Goal: Transaction & Acquisition: Download file/media

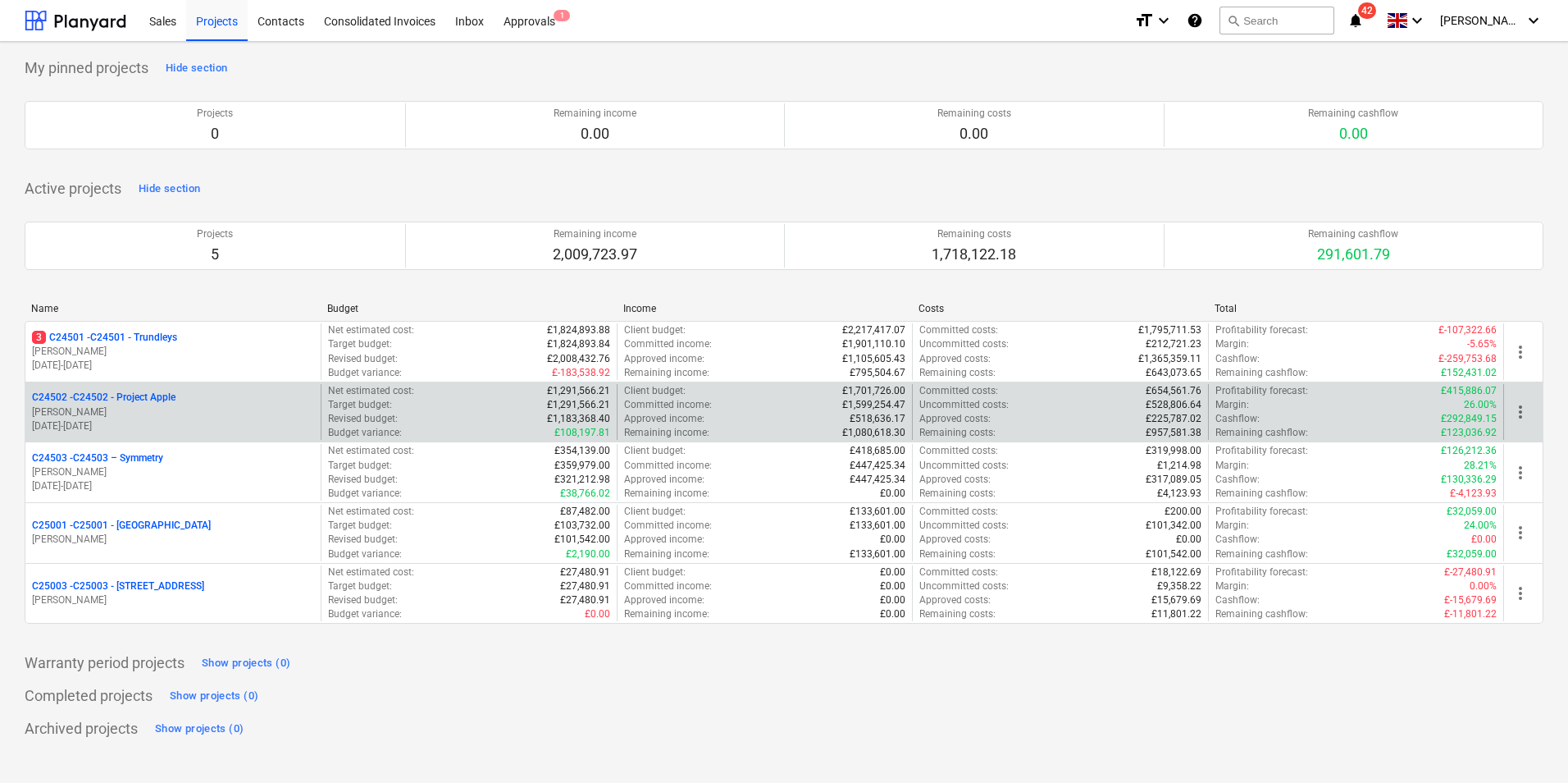
click at [174, 399] on p "C24502 - C24502 - Project Apple" at bounding box center [103, 398] width 143 height 14
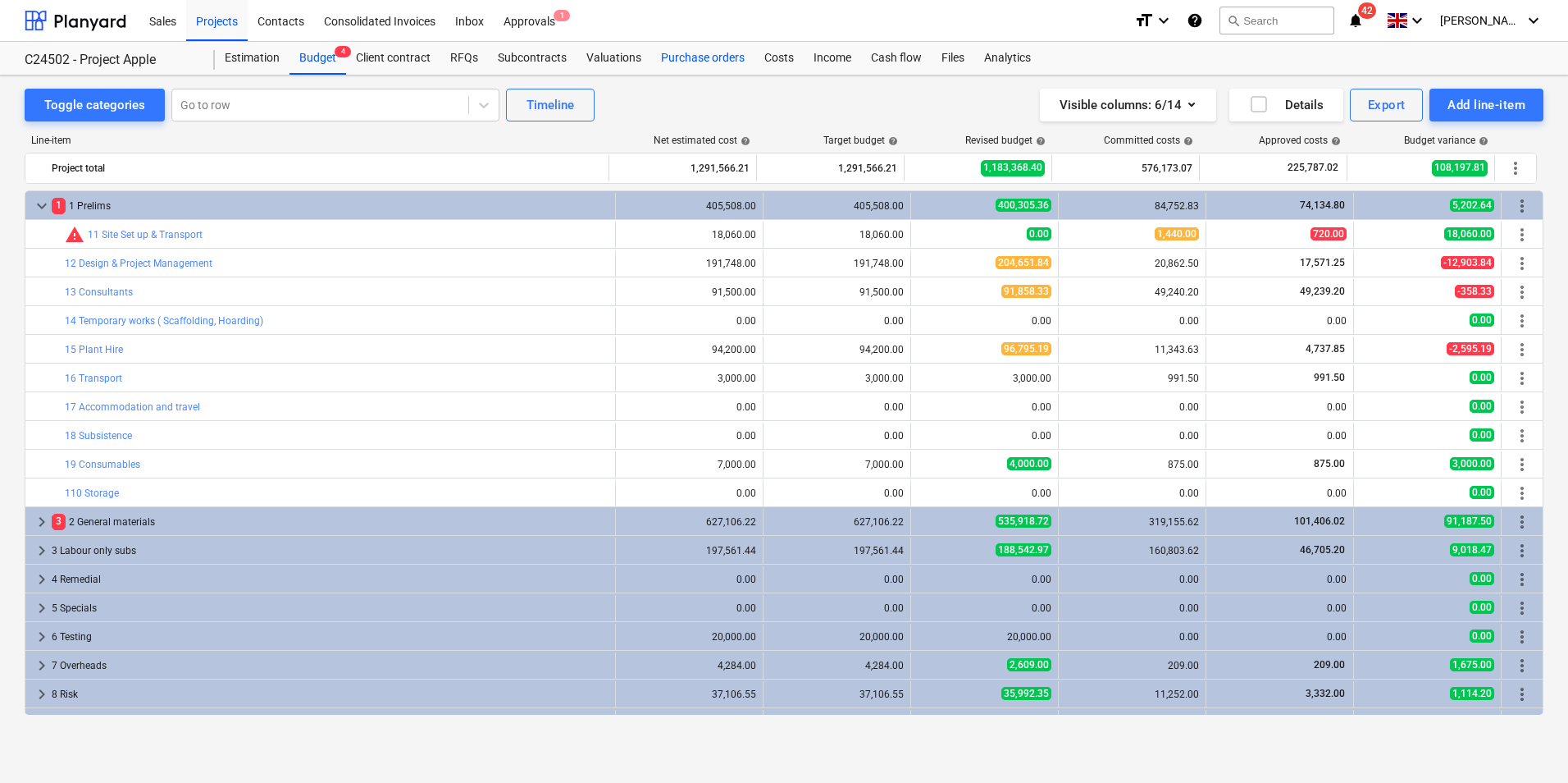
click at [699, 61] on div "Purchase orders" at bounding box center [702, 58] width 103 height 33
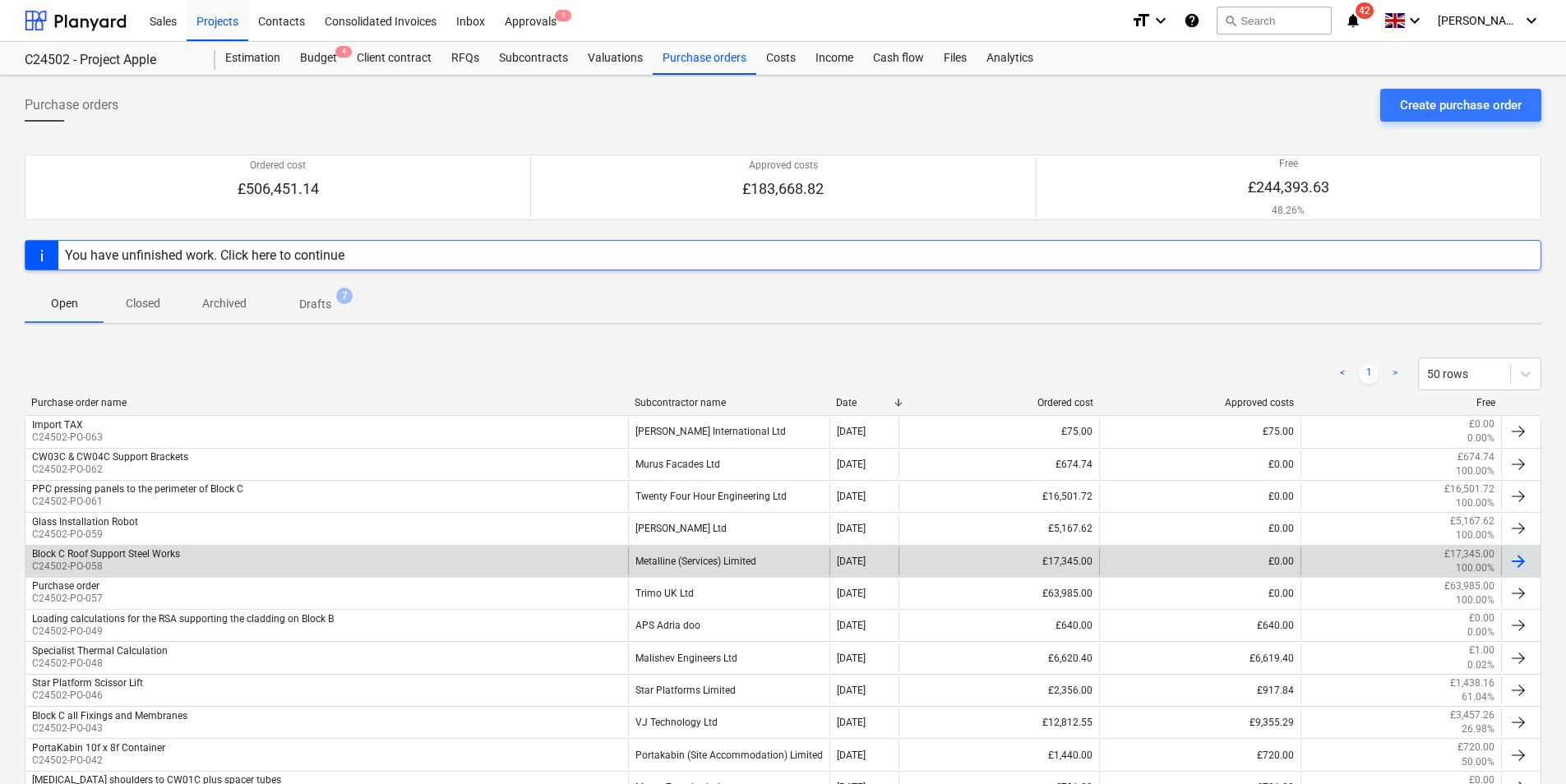
click at [717, 559] on div "Metalline (Services) Limited" at bounding box center [728, 561] width 200 height 28
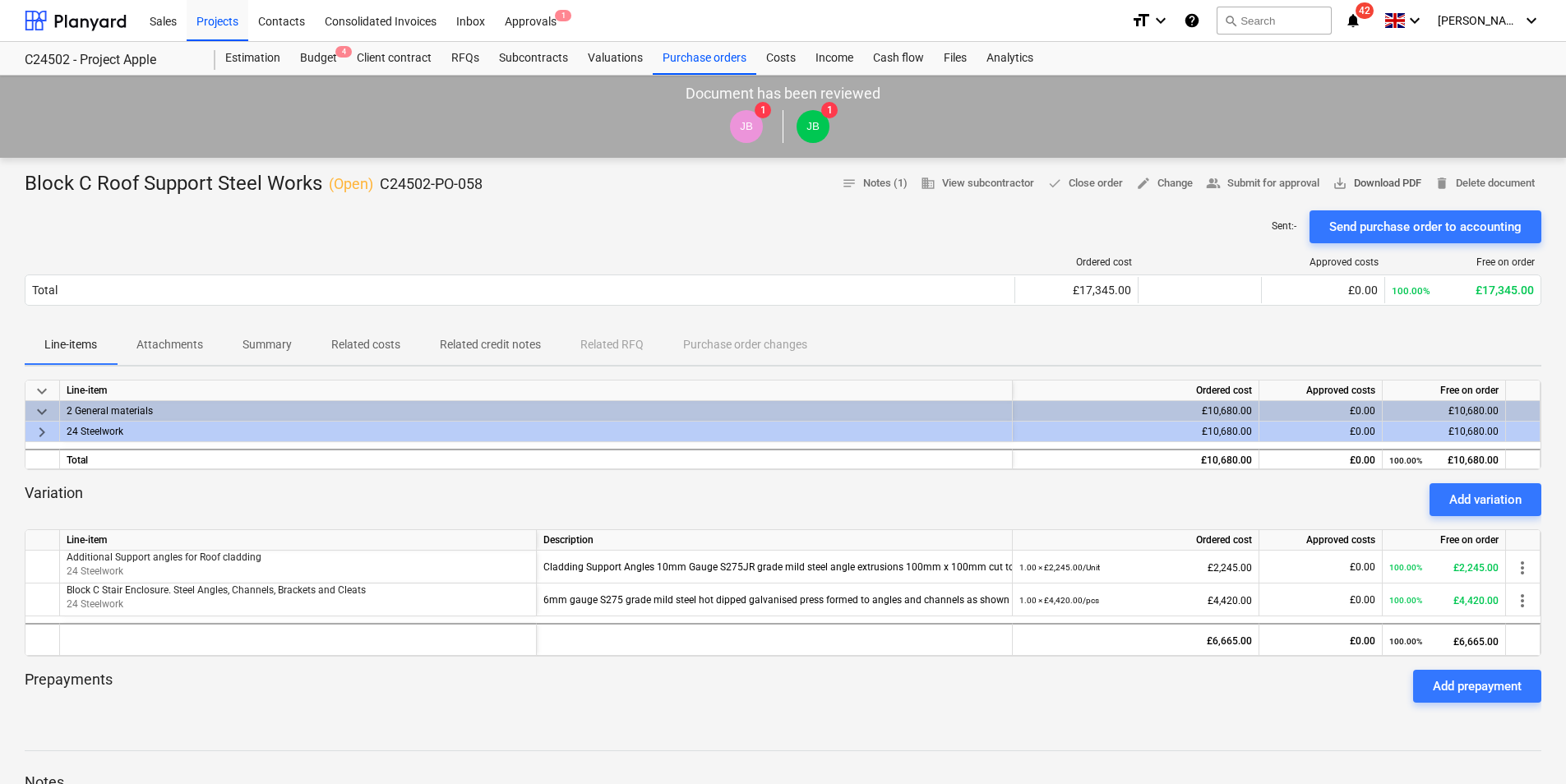
click at [1366, 180] on span "save_alt Download PDF" at bounding box center [1376, 184] width 89 height 19
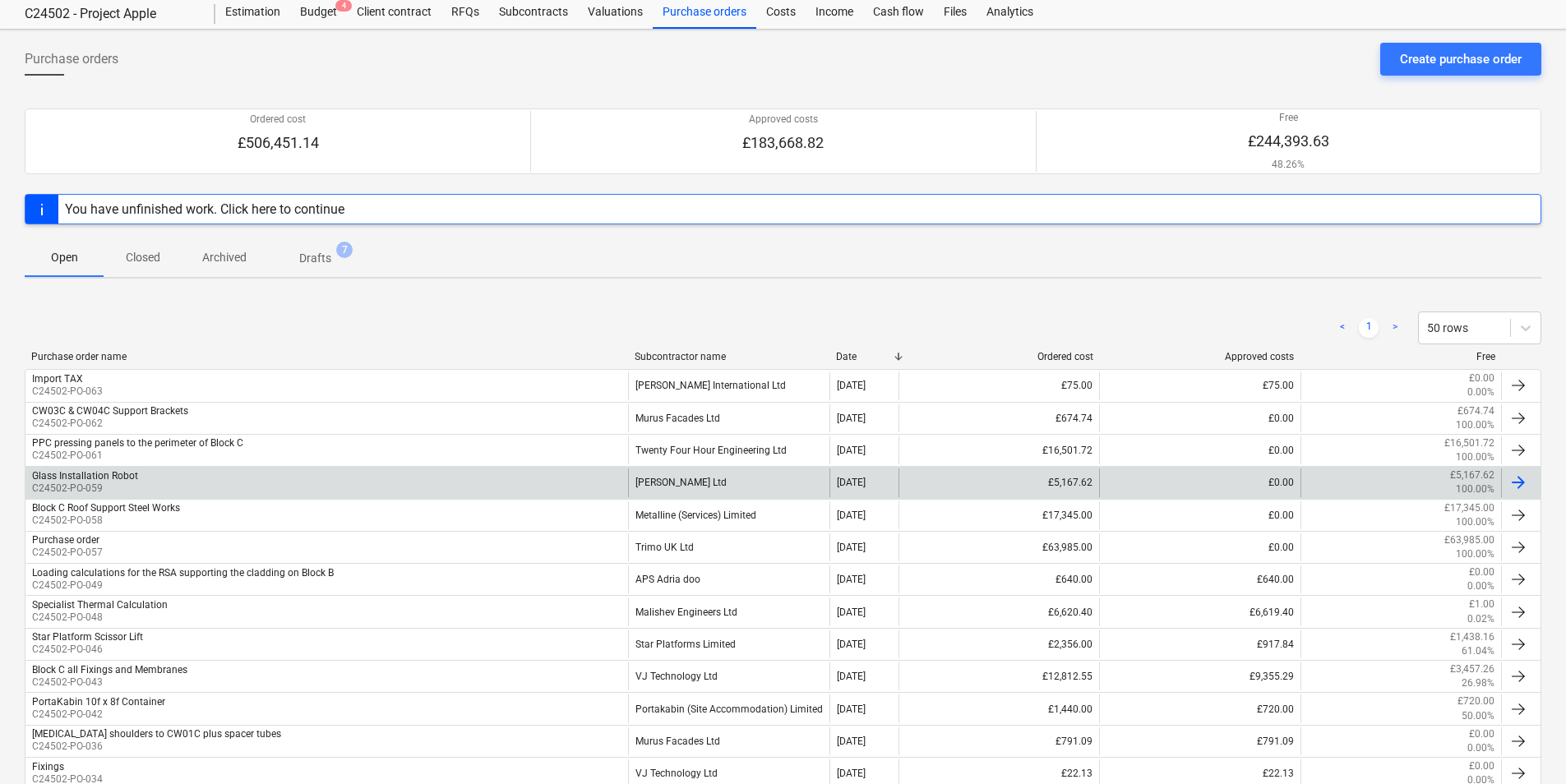
scroll to position [82, 0]
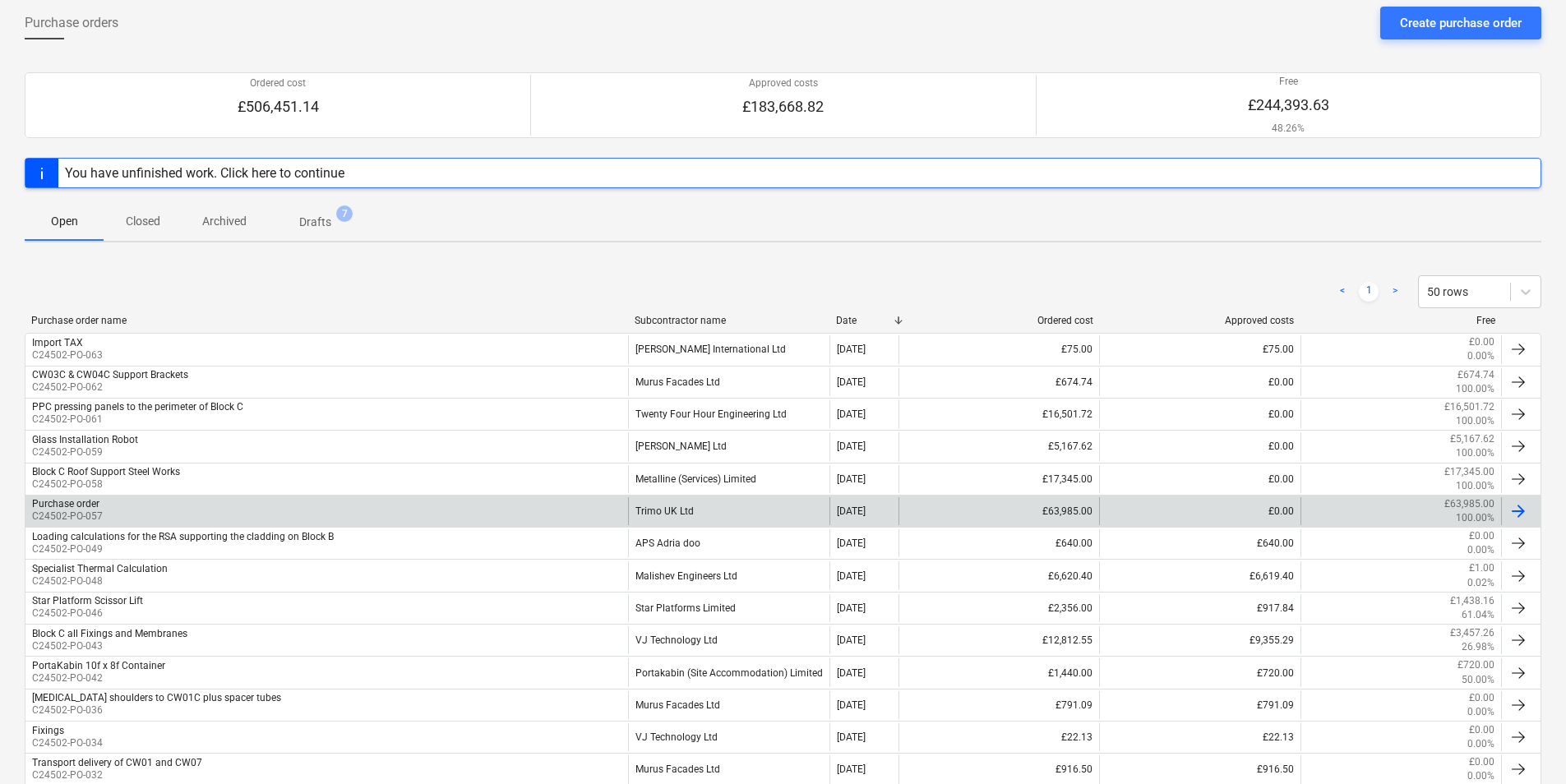
click at [675, 510] on div "Trimo UK Ltd" at bounding box center [728, 510] width 200 height 28
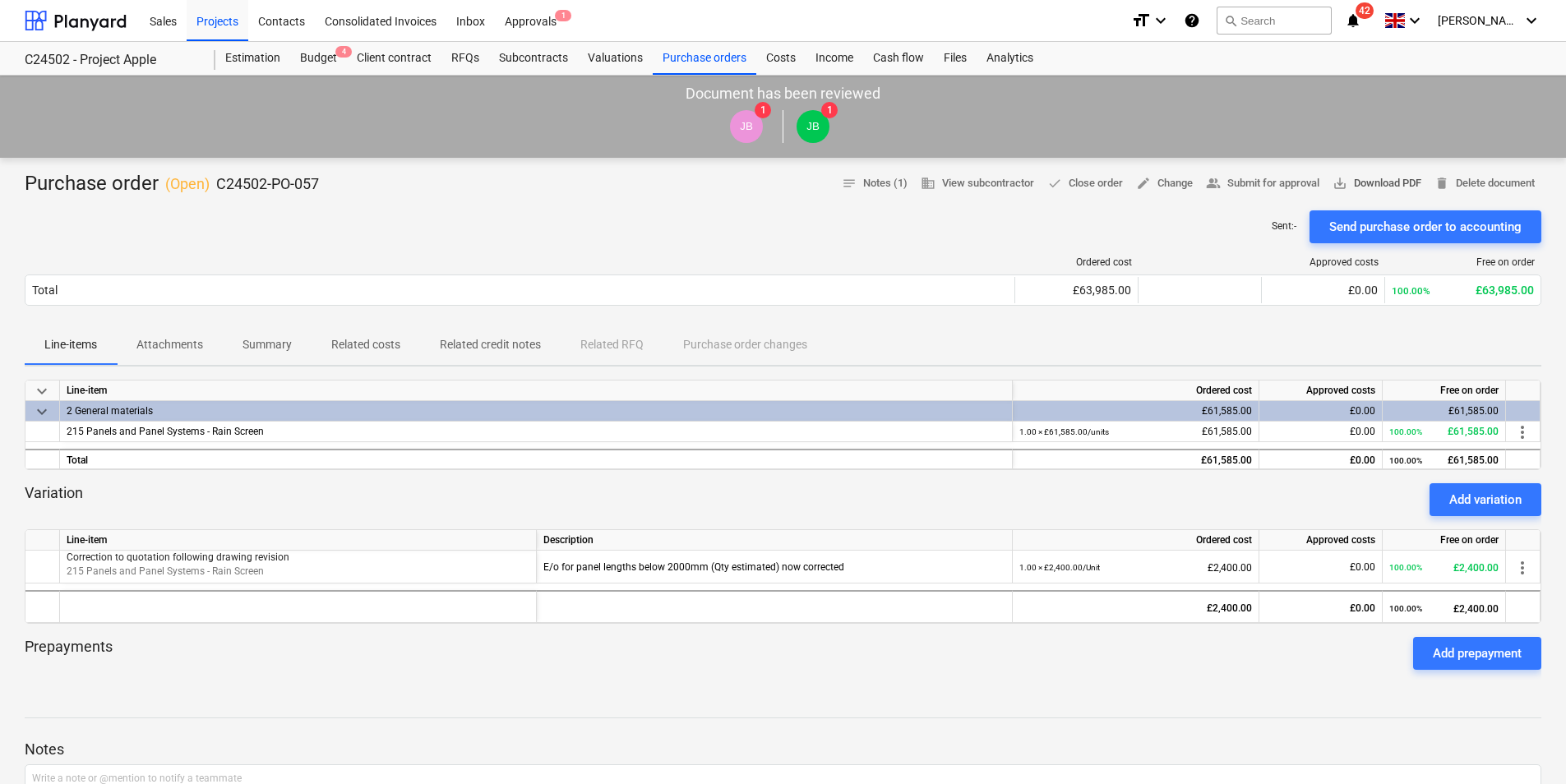
click at [1370, 182] on span "save_alt Download PDF" at bounding box center [1376, 184] width 89 height 19
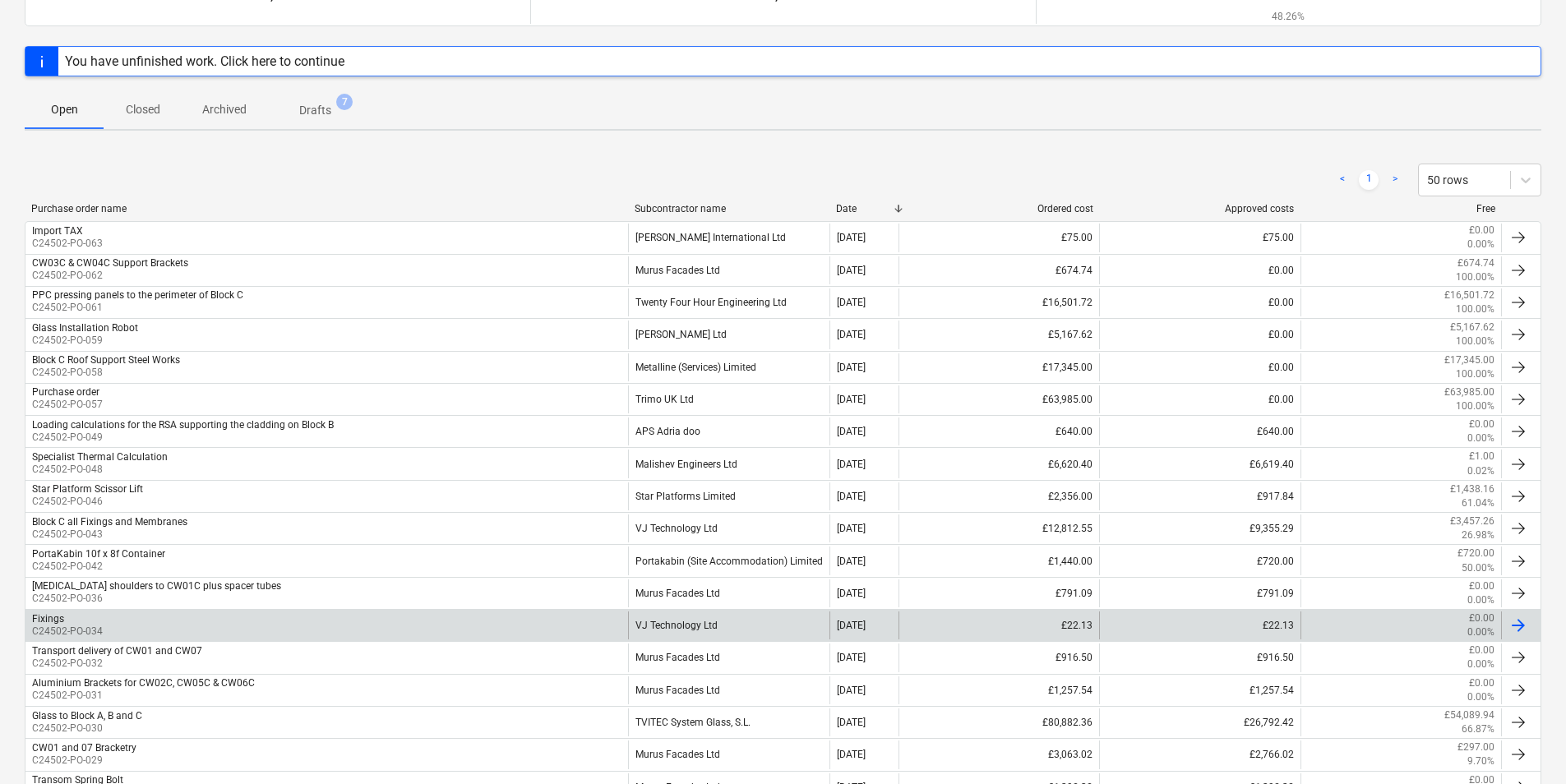
scroll to position [246, 0]
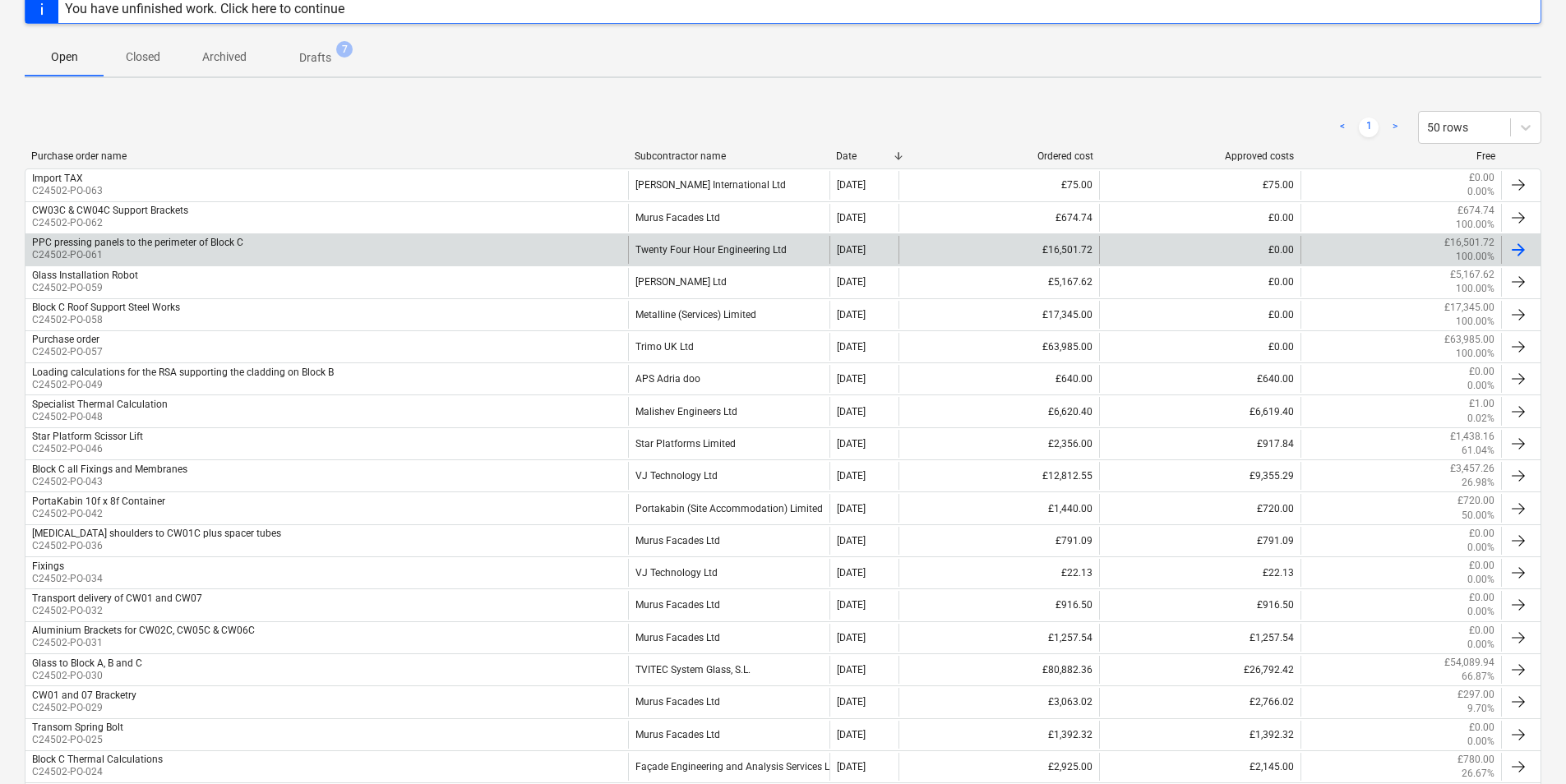
click at [739, 250] on div "Twenty Four Hour Engineering Ltd" at bounding box center [728, 249] width 200 height 28
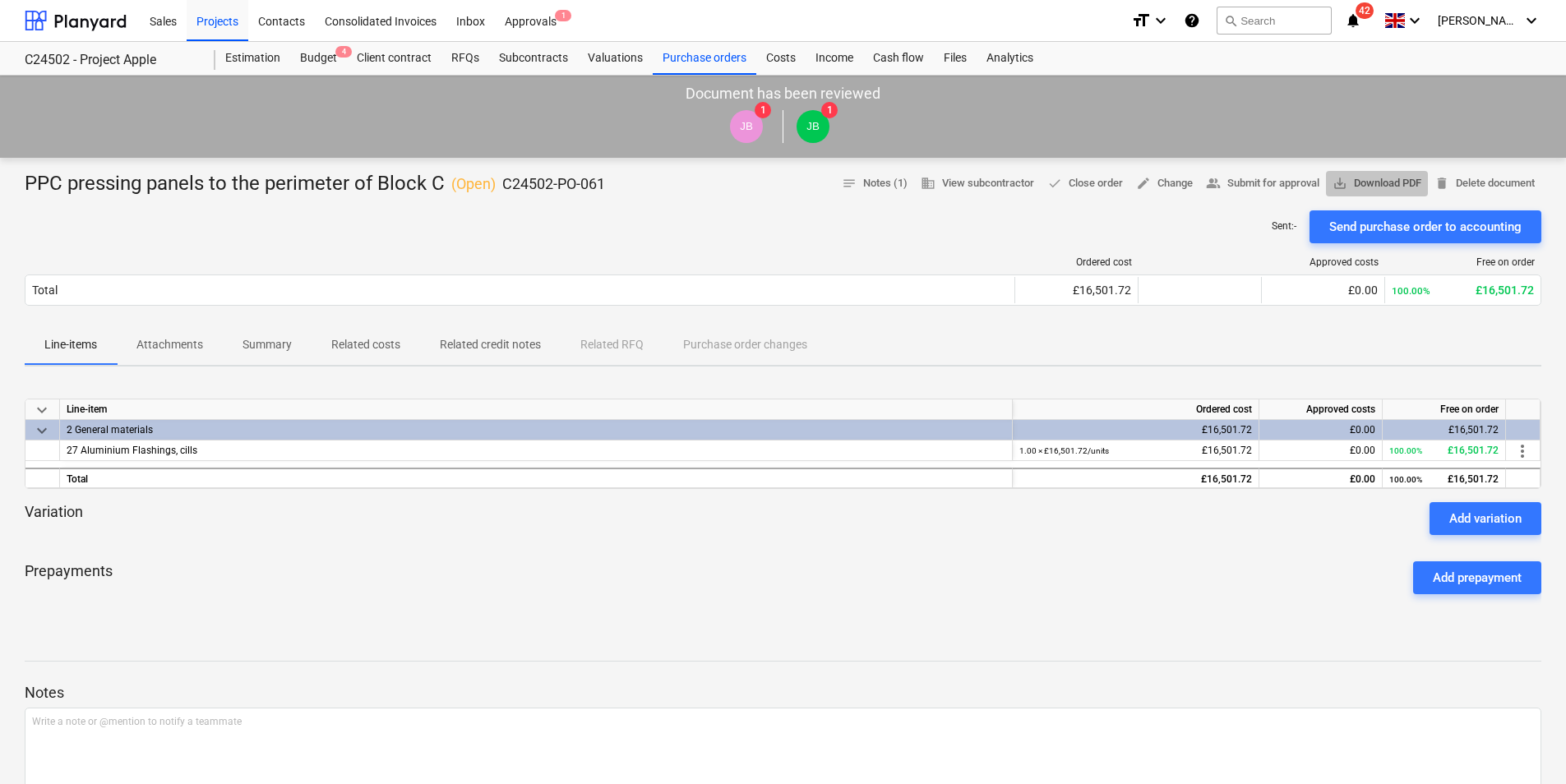
click at [1377, 183] on span "save_alt Download PDF" at bounding box center [1376, 184] width 89 height 19
